Goal: Information Seeking & Learning: Learn about a topic

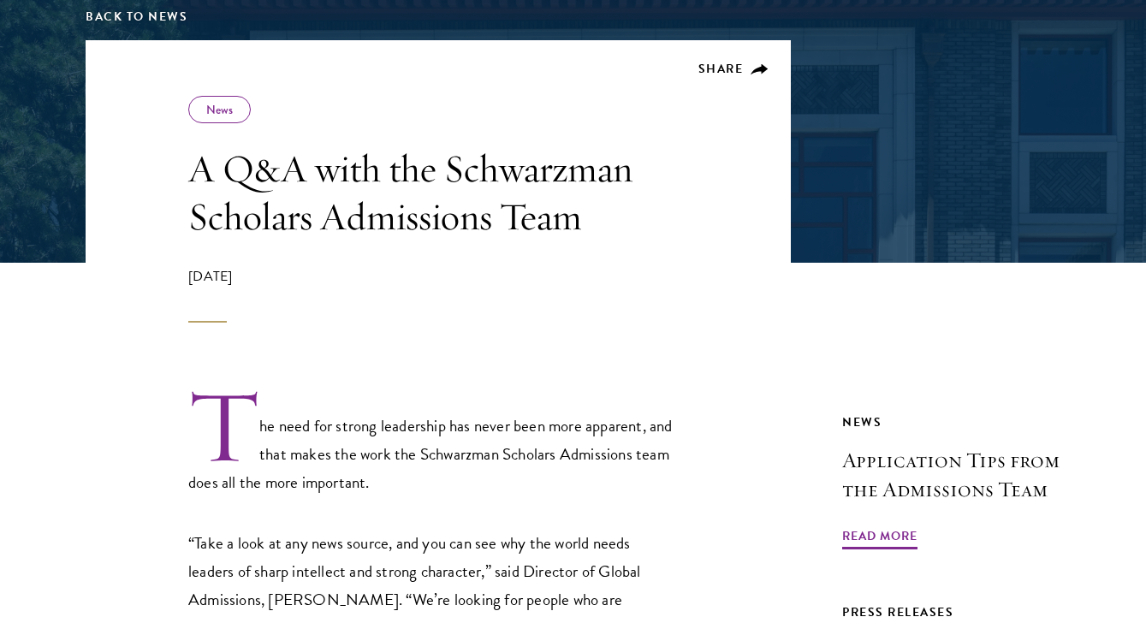
scroll to position [299, 0]
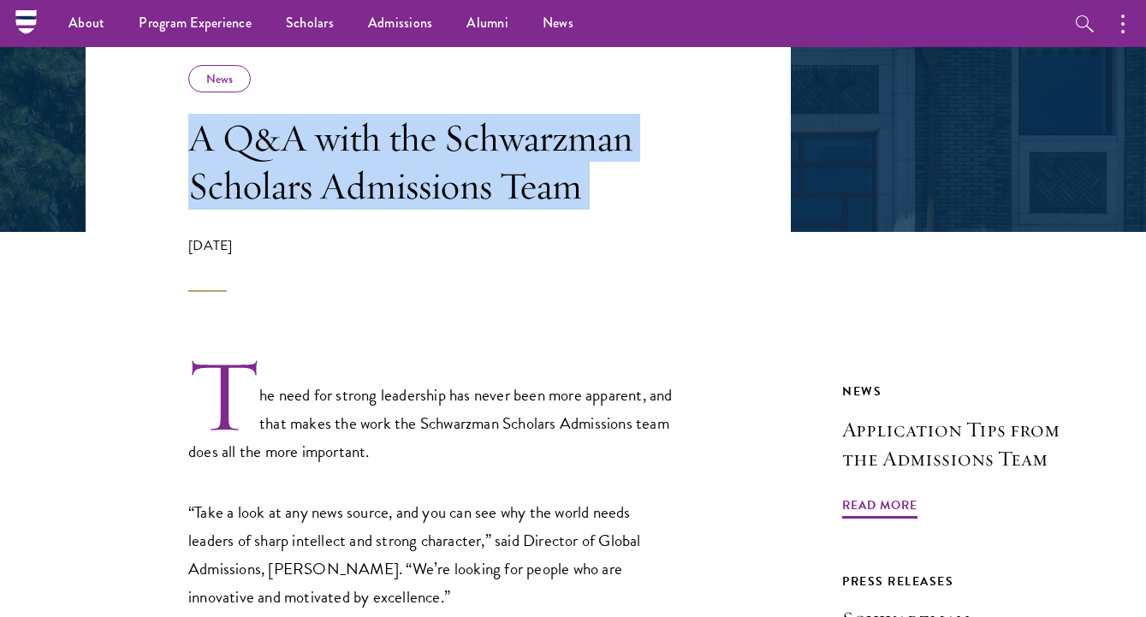
drag, startPoint x: 189, startPoint y: 139, endPoint x: 612, endPoint y: 220, distance: 430.7
click at [612, 220] on div "Share News A Q&A with the Schwarzman Scholars Admissions Team August 17, 2022" at bounding box center [432, 178] width 488 height 227
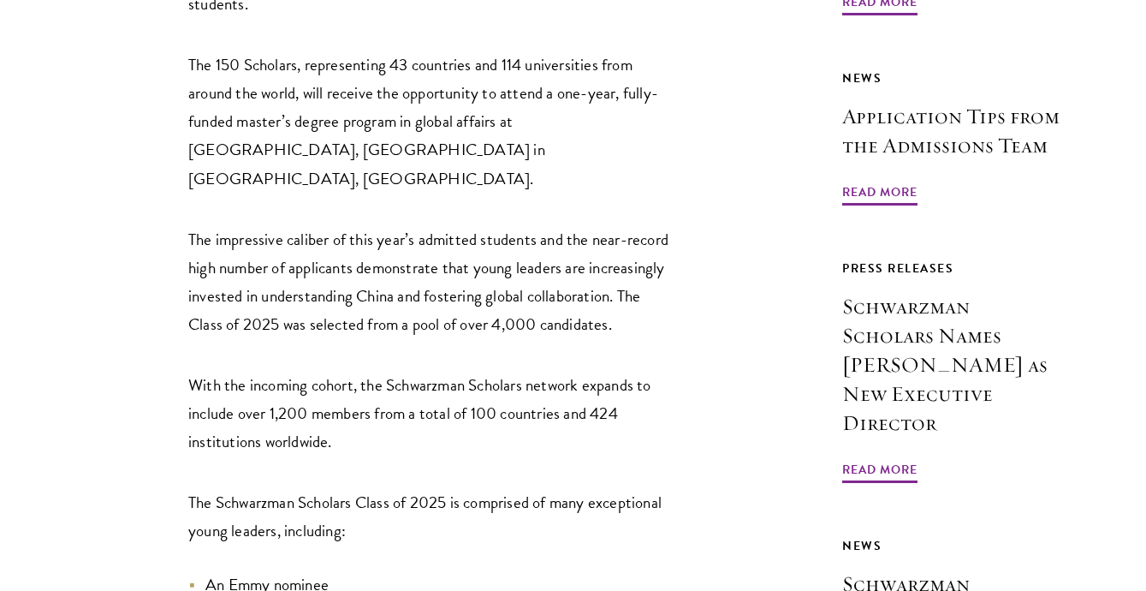
scroll to position [2537, 0]
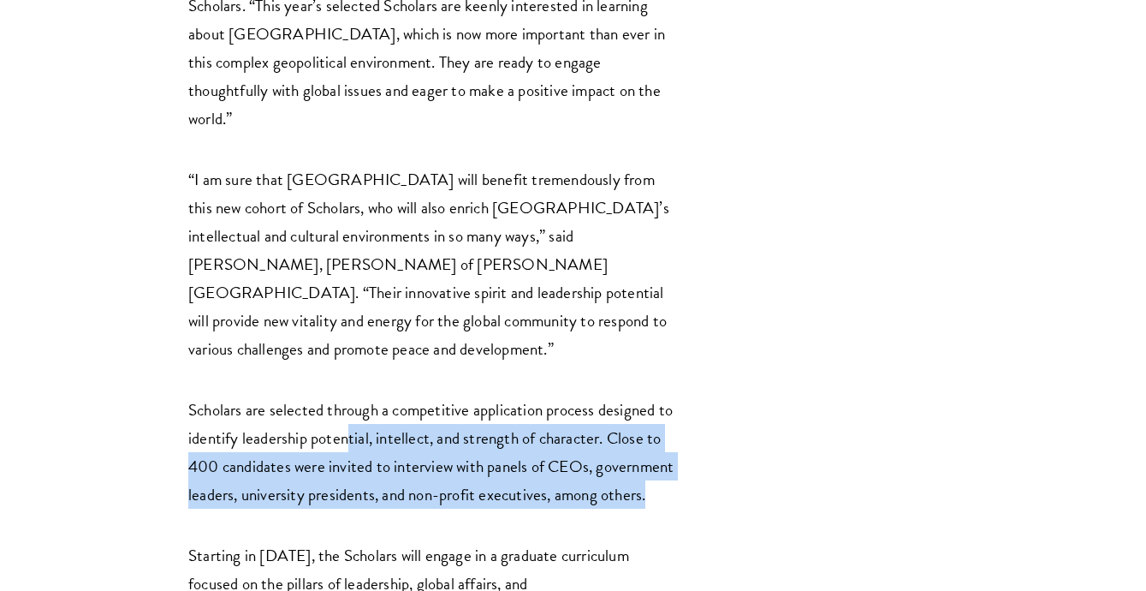
drag, startPoint x: 350, startPoint y: 265, endPoint x: 460, endPoint y: 342, distance: 134.4
click at [461, 396] on p "Scholars are selected through a competitive application process designed to ide…" at bounding box center [432, 452] width 488 height 113
click at [460, 396] on p "Scholars are selected through a competitive application process designed to ide…" at bounding box center [432, 452] width 488 height 113
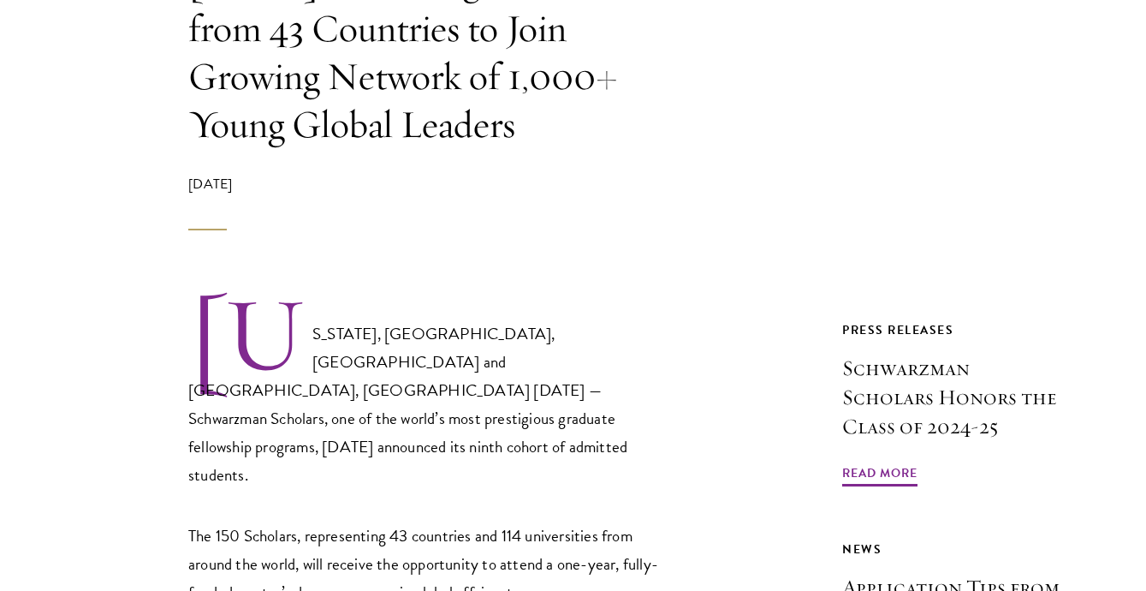
scroll to position [558, 0]
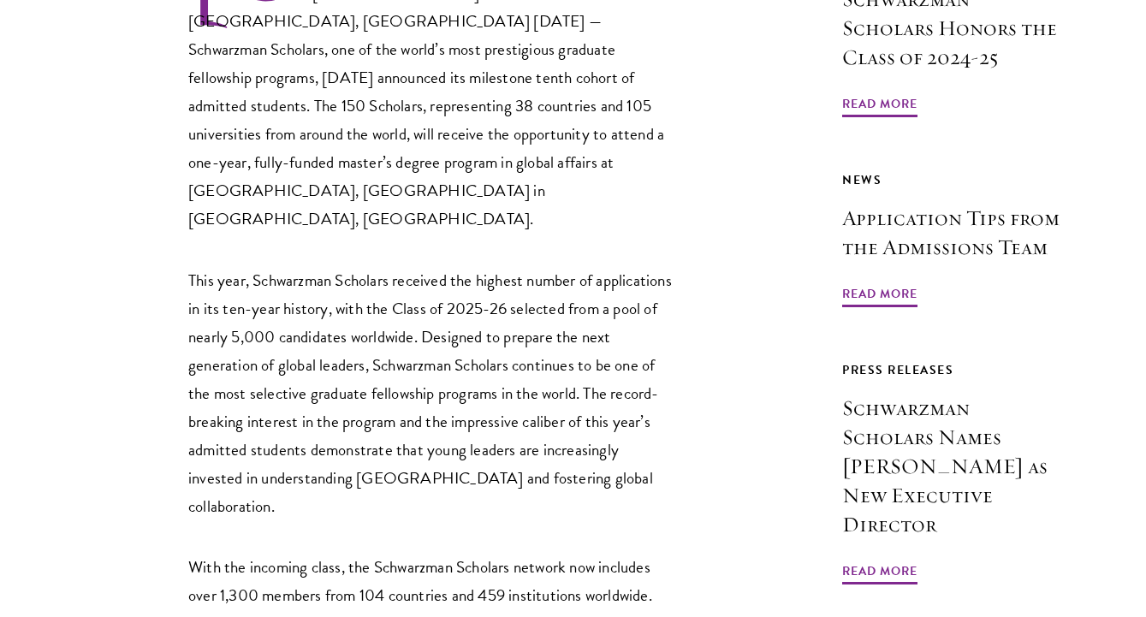
scroll to position [1121, 0]
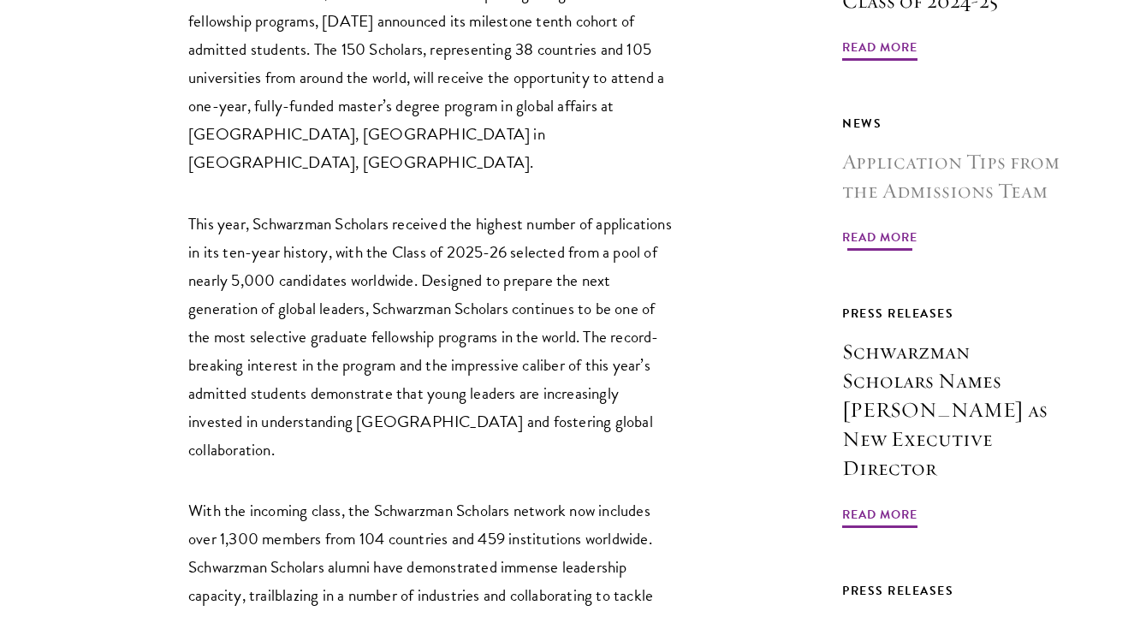
click at [891, 227] on span "Read More" at bounding box center [879, 240] width 75 height 27
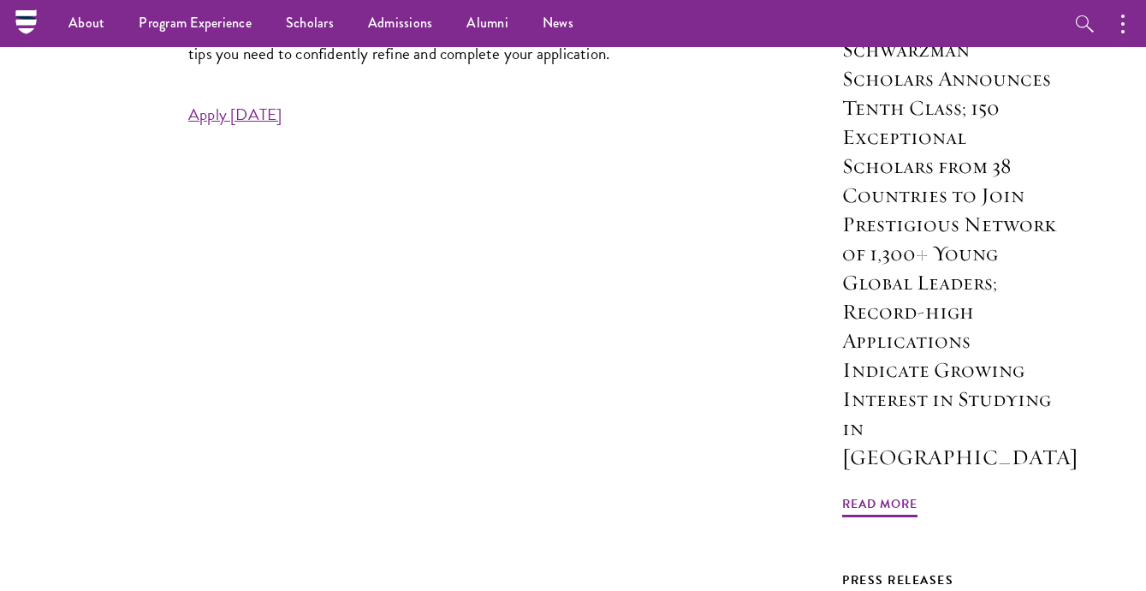
scroll to position [873, 0]
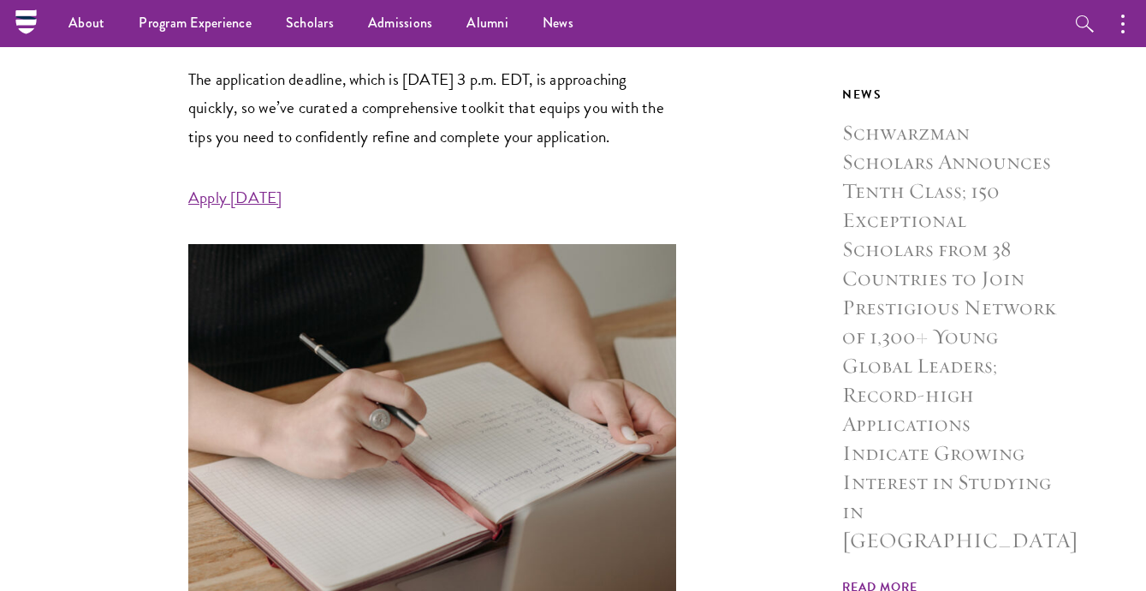
click at [895, 326] on h3 "Schwarzman Scholars Announces Tenth Class; 150 Exceptional Scholars from 38 Cou…" at bounding box center [951, 336] width 218 height 437
